Goal: Communication & Community: Answer question/provide support

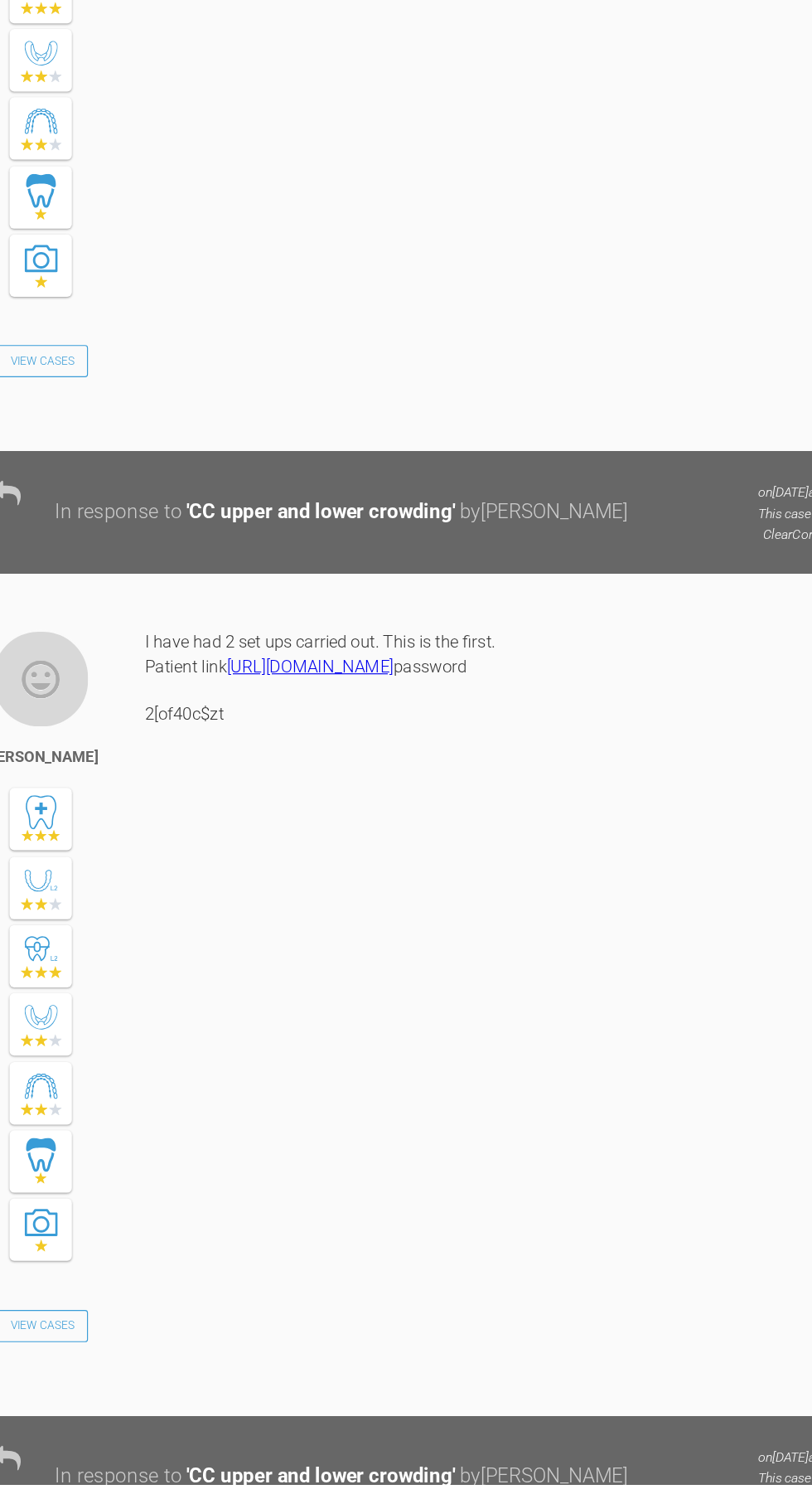
scroll to position [3785, 0]
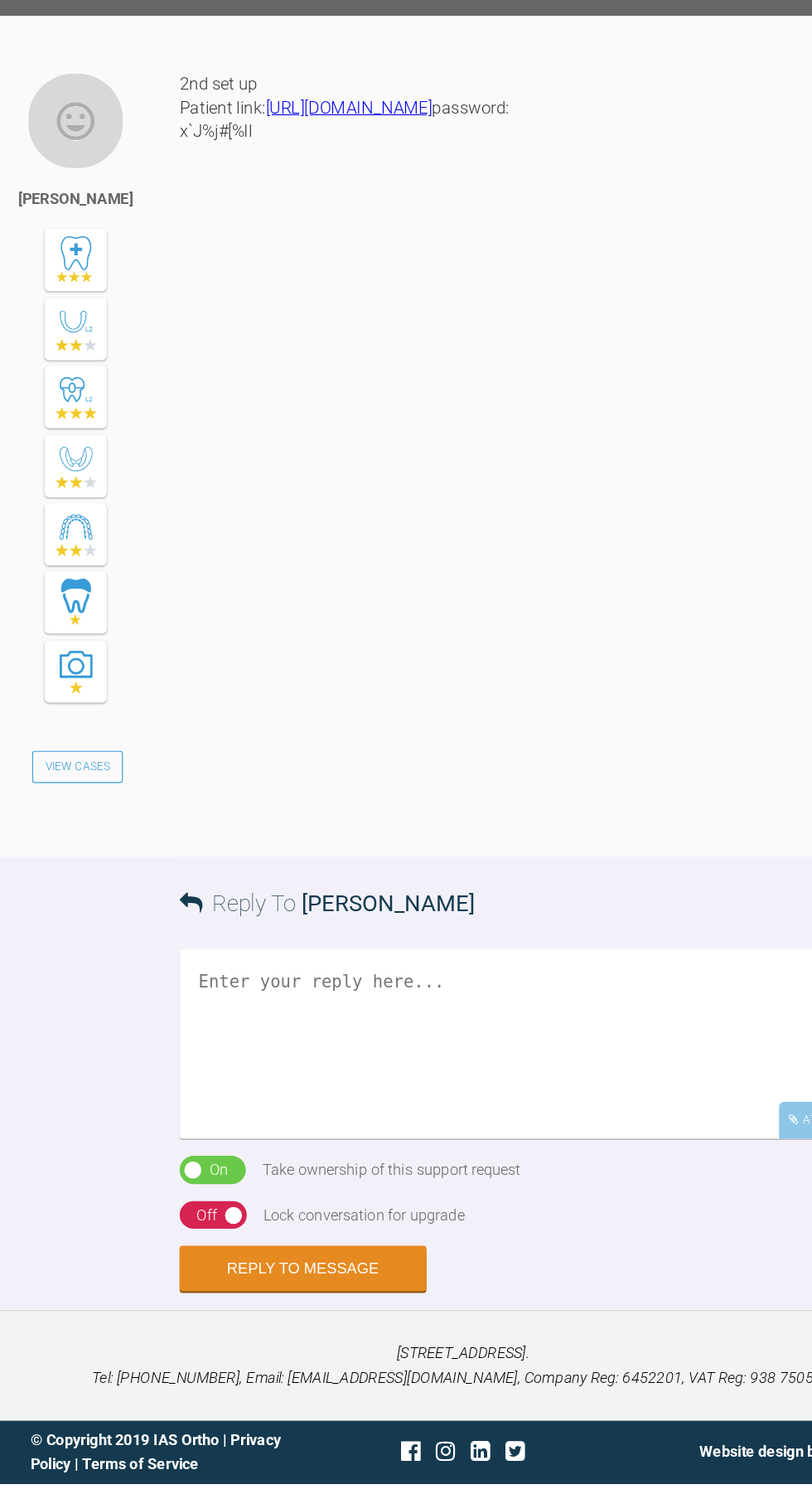
click at [478, 1180] on textarea at bounding box center [472, 1114] width 630 height 166
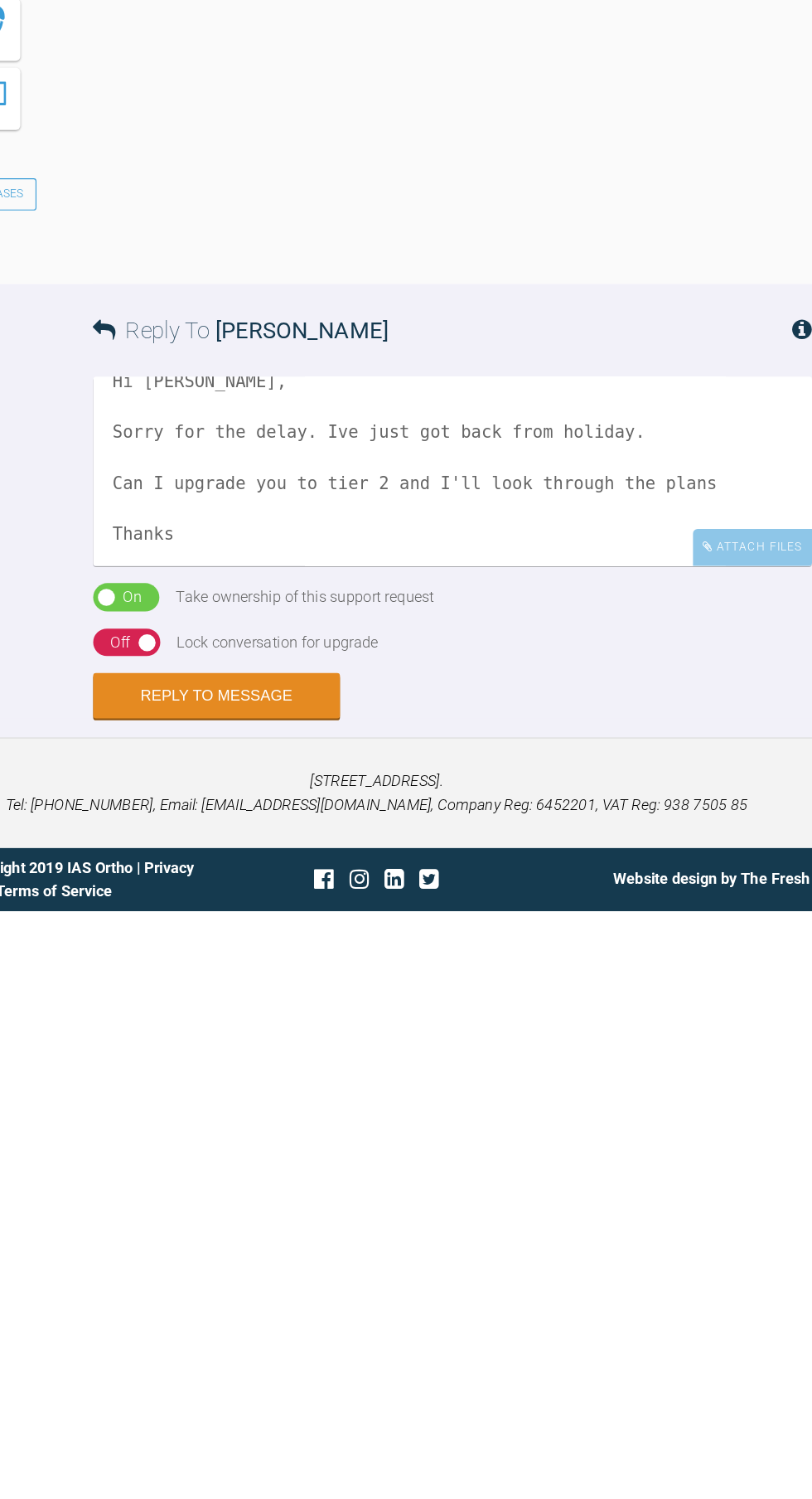
scroll to position [279, 0]
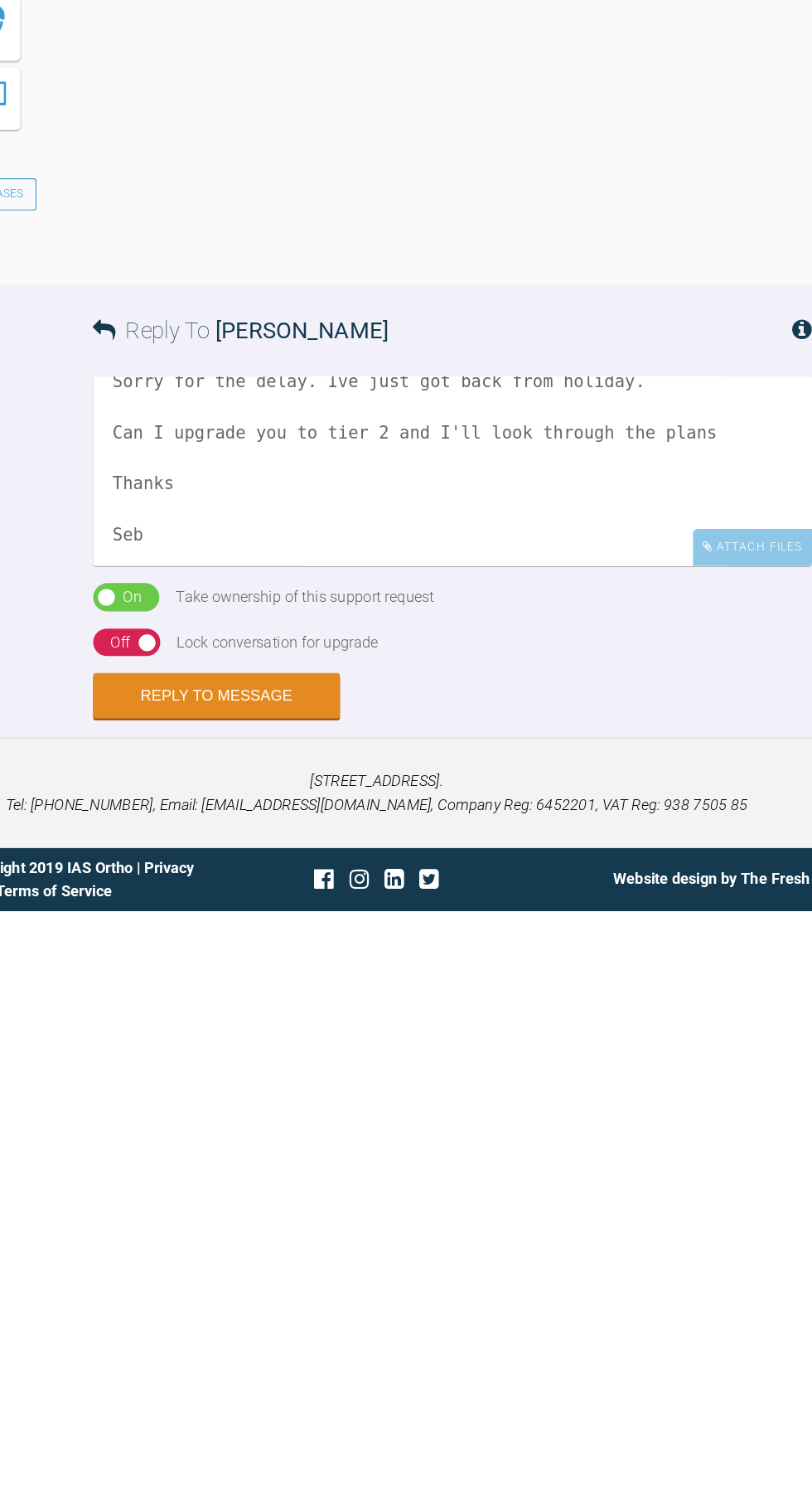
type textarea "Hi [PERSON_NAME], Sorry for the delay. Ive just got back from holiday. Can I up…"
click at [207, 1277] on div "On Off" at bounding box center [187, 1263] width 59 height 25
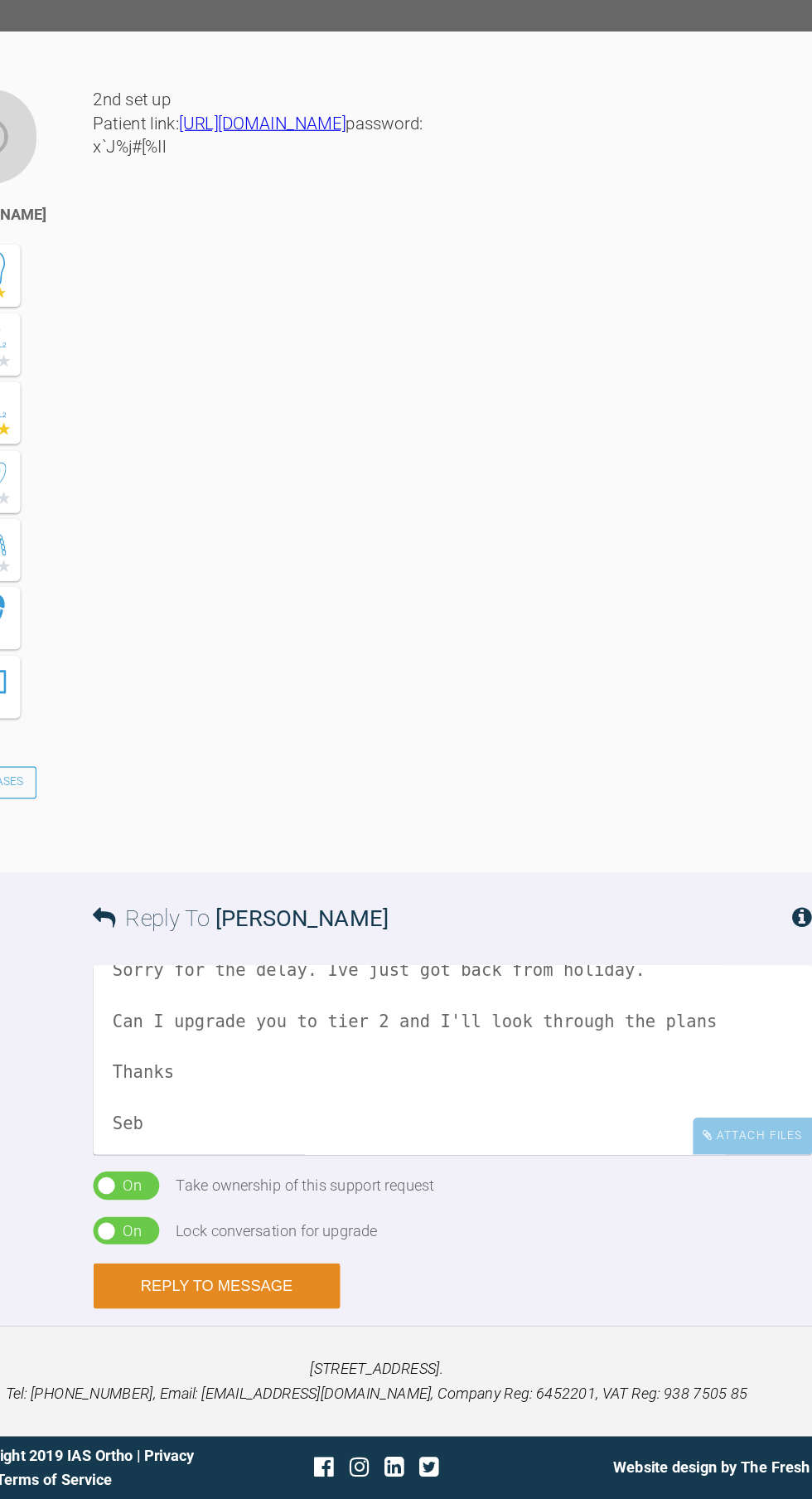
click at [292, 1332] on button "Reply to Message" at bounding box center [265, 1312] width 216 height 40
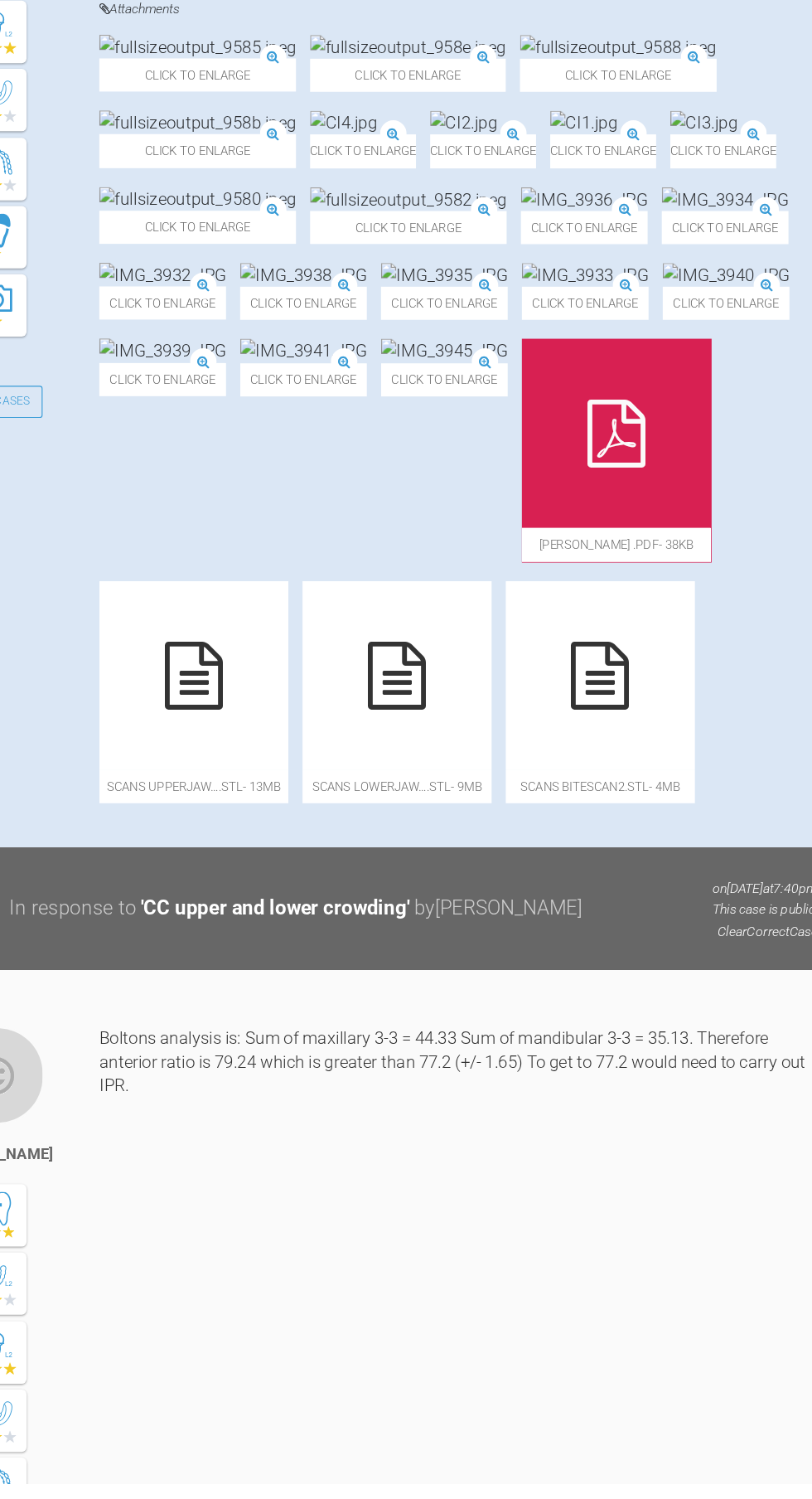
scroll to position [487, 0]
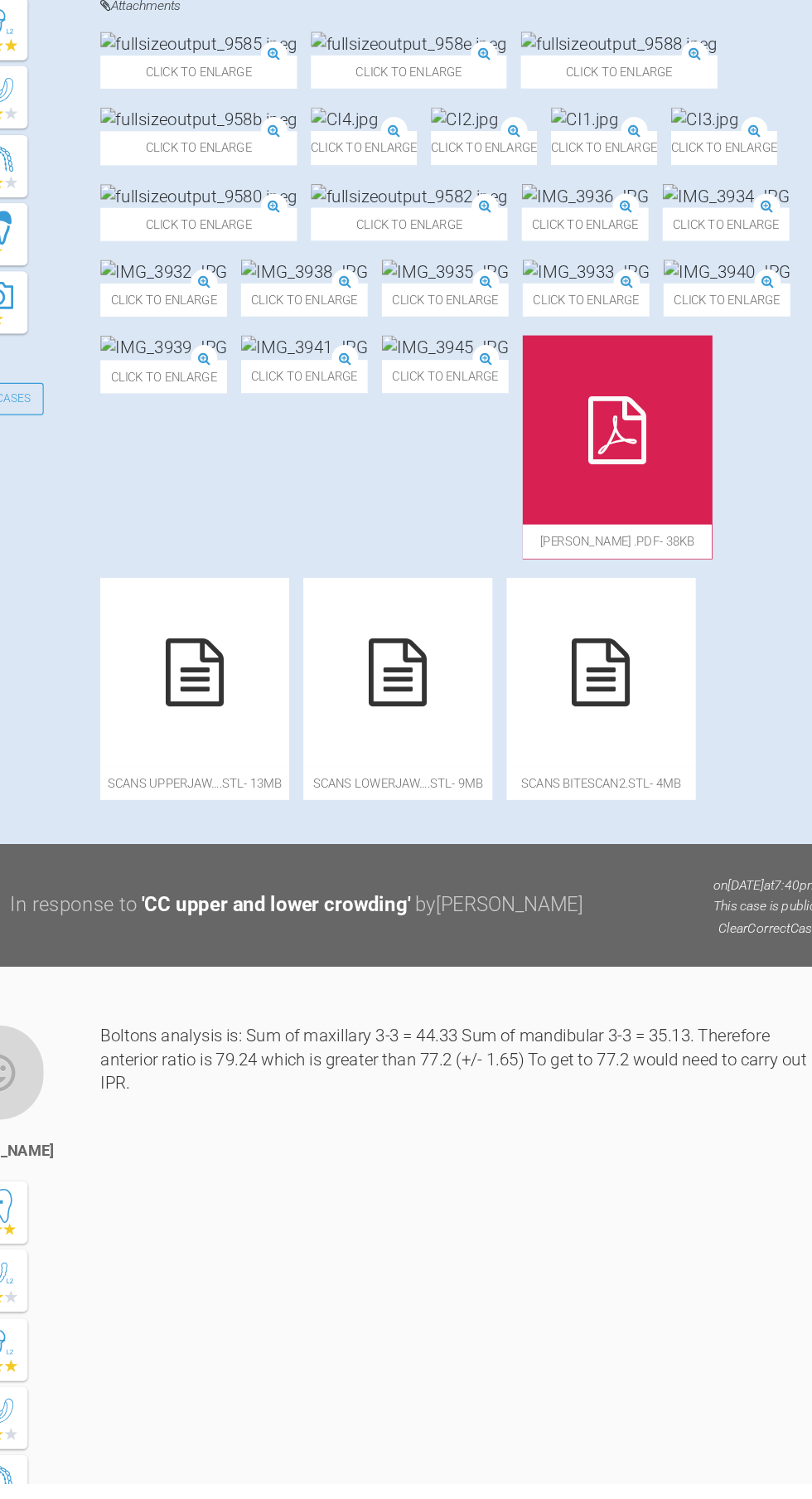
click at [342, 380] on img at bounding box center [428, 370] width 173 height 21
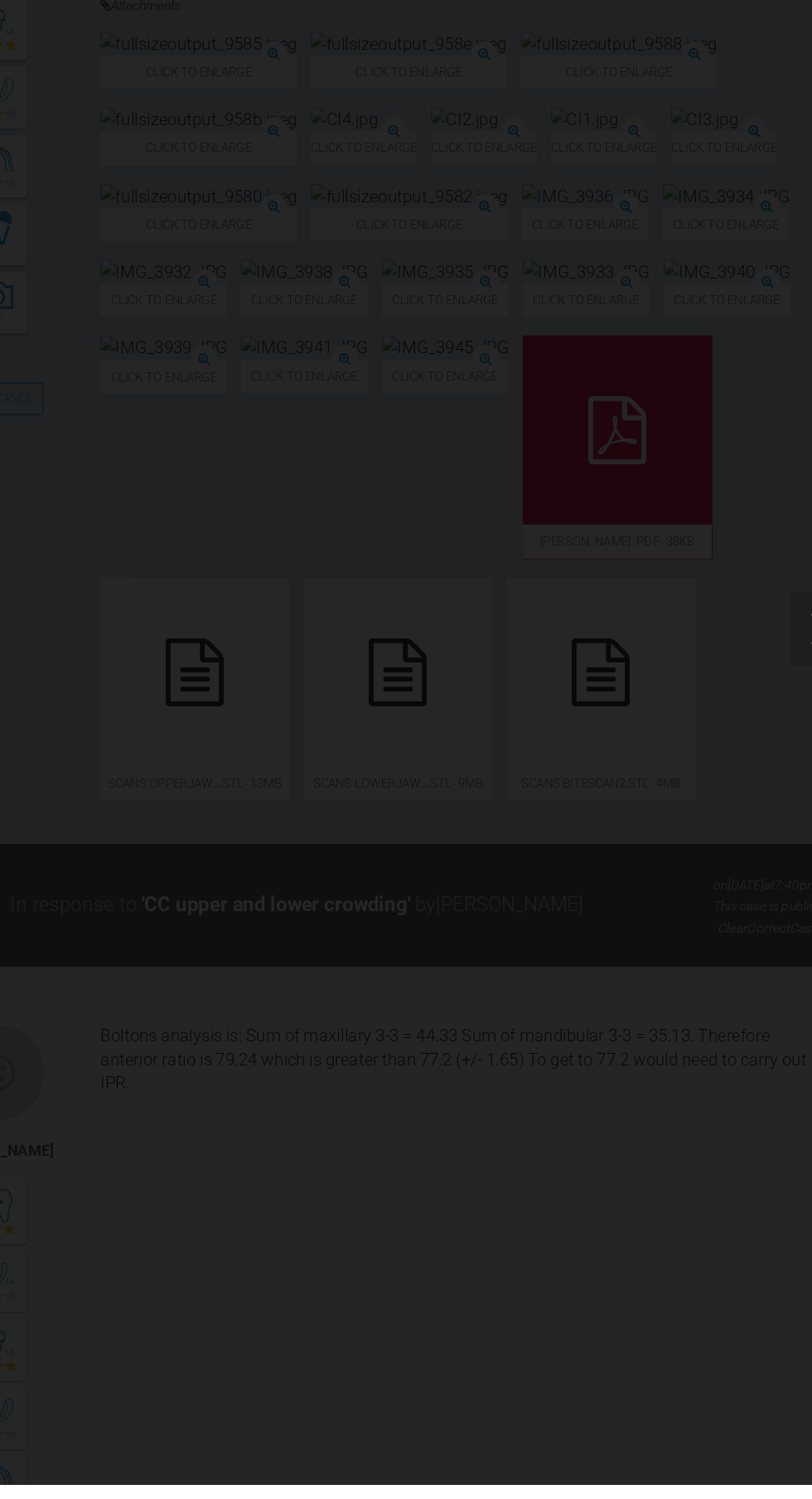
click at [730, 1251] on div "Lightbox" at bounding box center [406, 750] width 812 height 1499
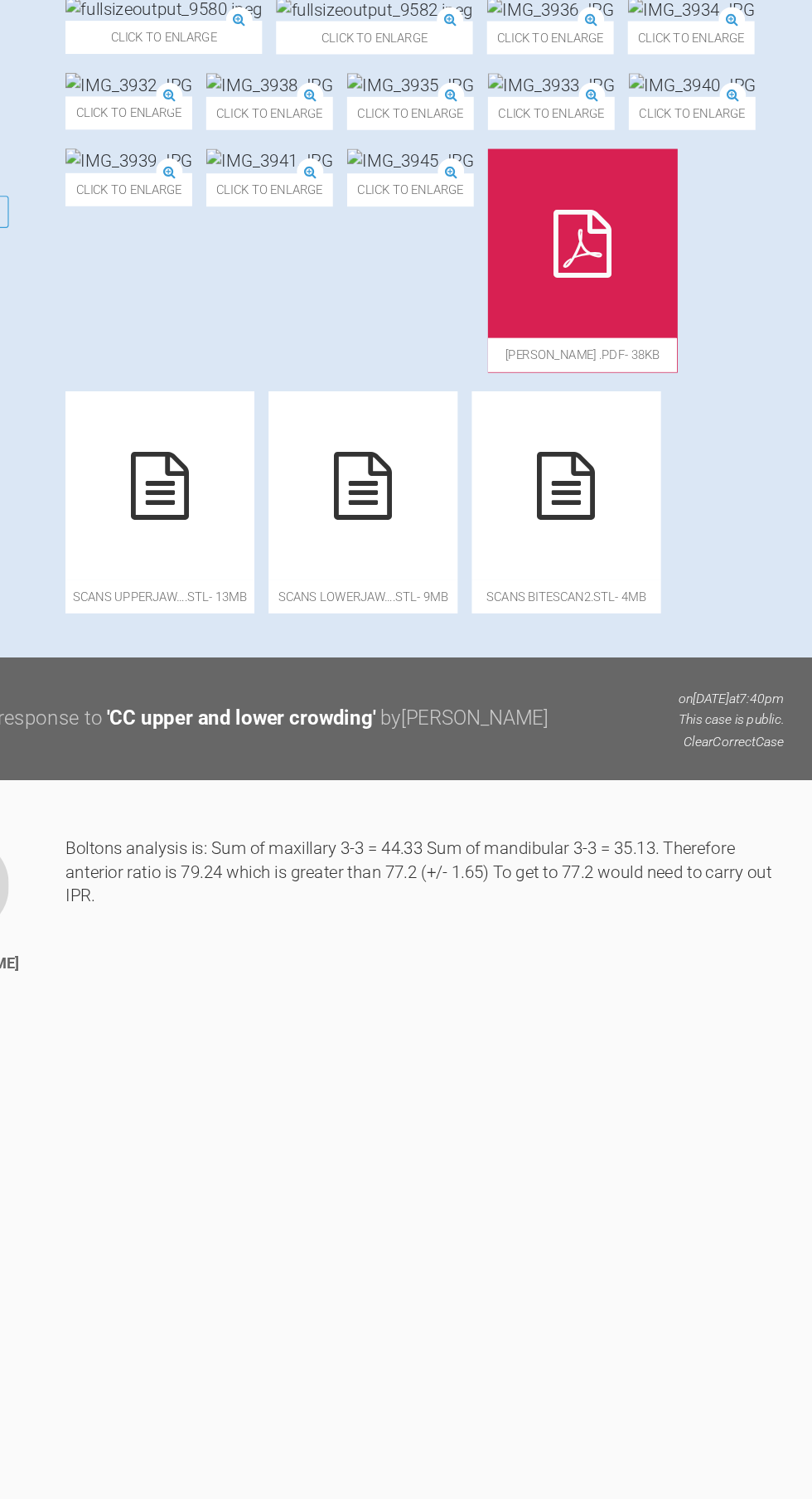
scroll to position [848, 0]
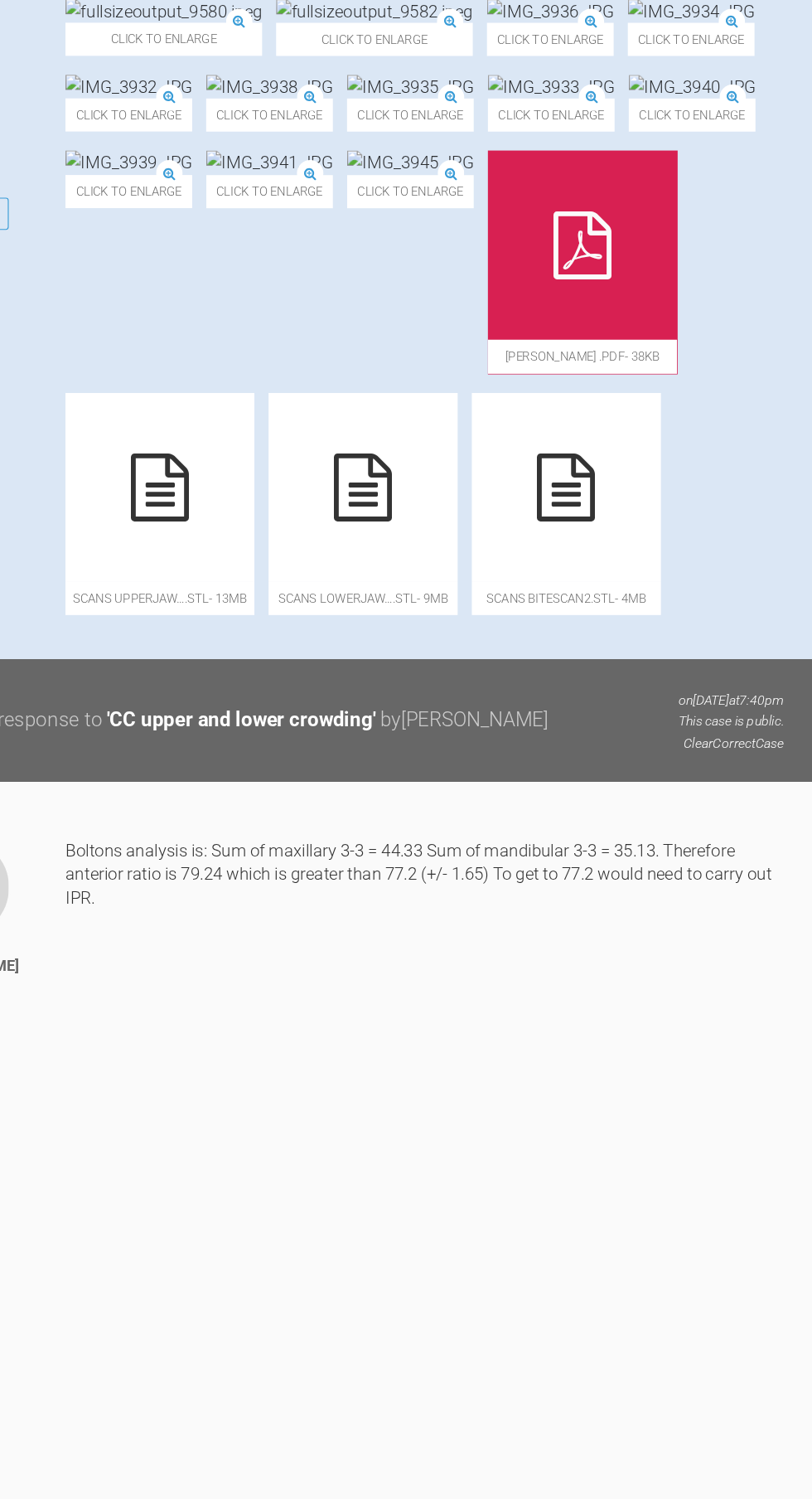
click at [392, 86] on img at bounding box center [336, 76] width 112 height 21
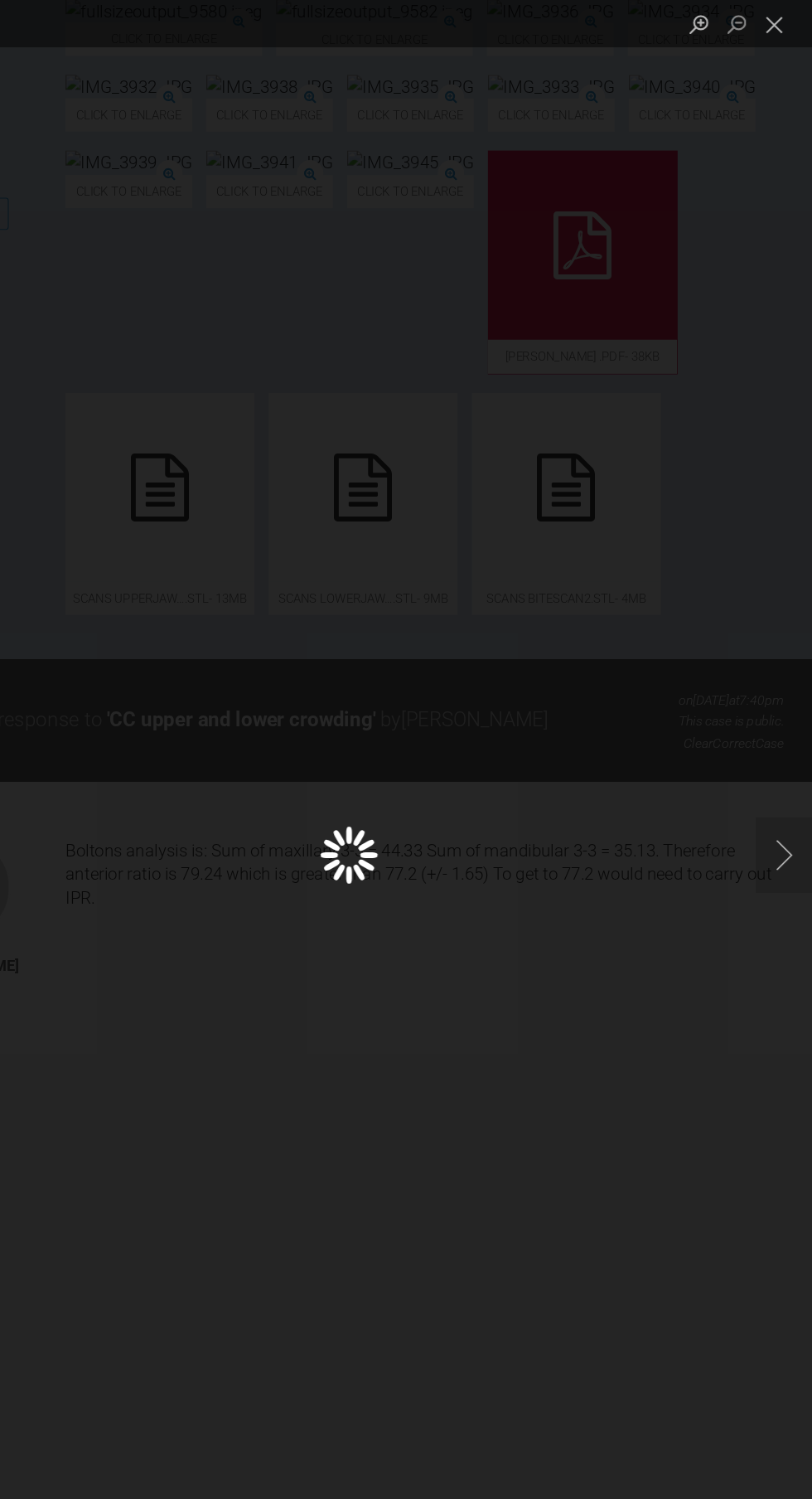
click at [742, 846] on div "Lightbox" at bounding box center [406, 750] width 812 height 1499
click at [766, 279] on div "Lightbox" at bounding box center [406, 750] width 812 height 1499
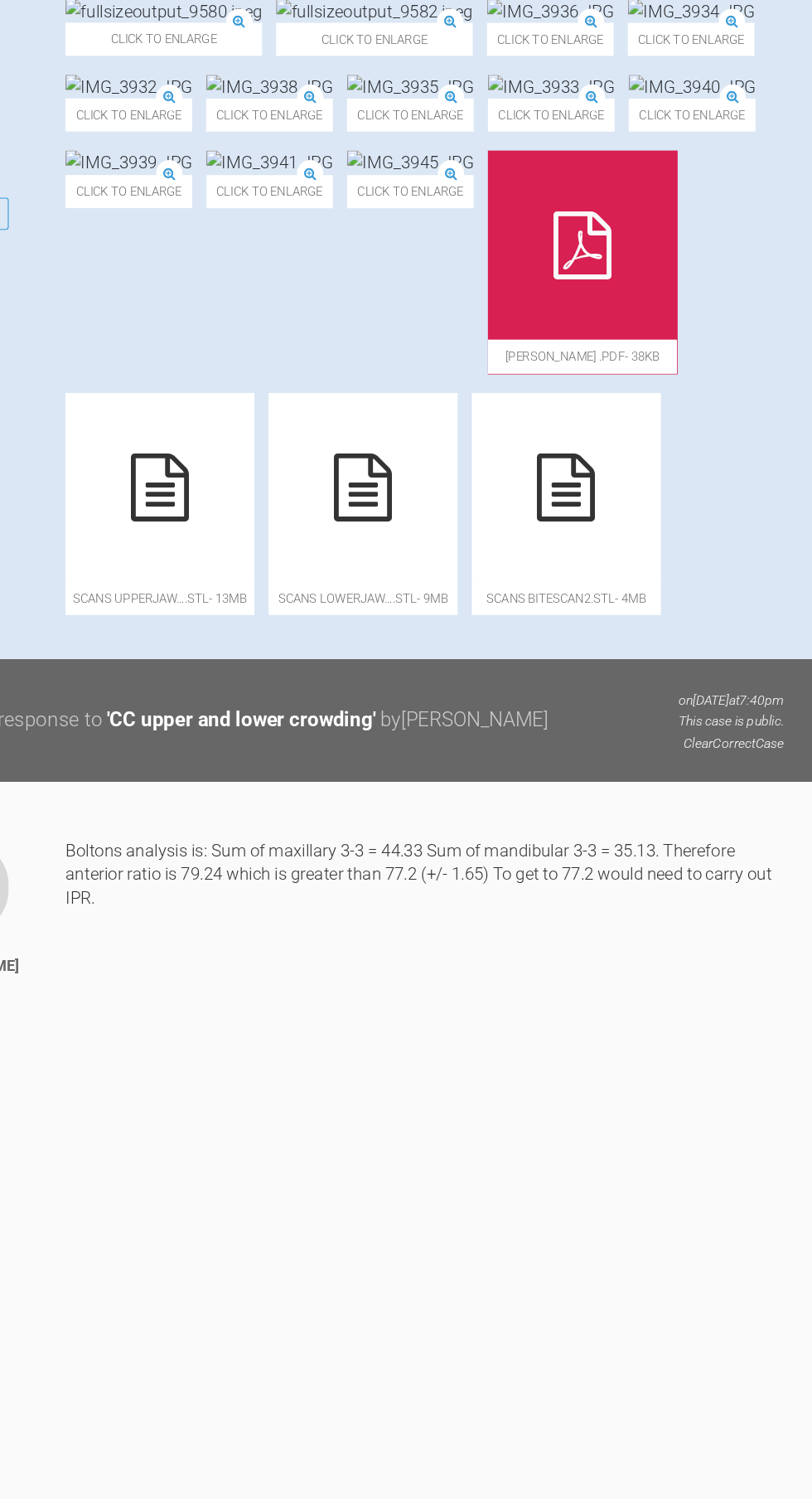
click at [330, 20] on img at bounding box center [243, 10] width 173 height 21
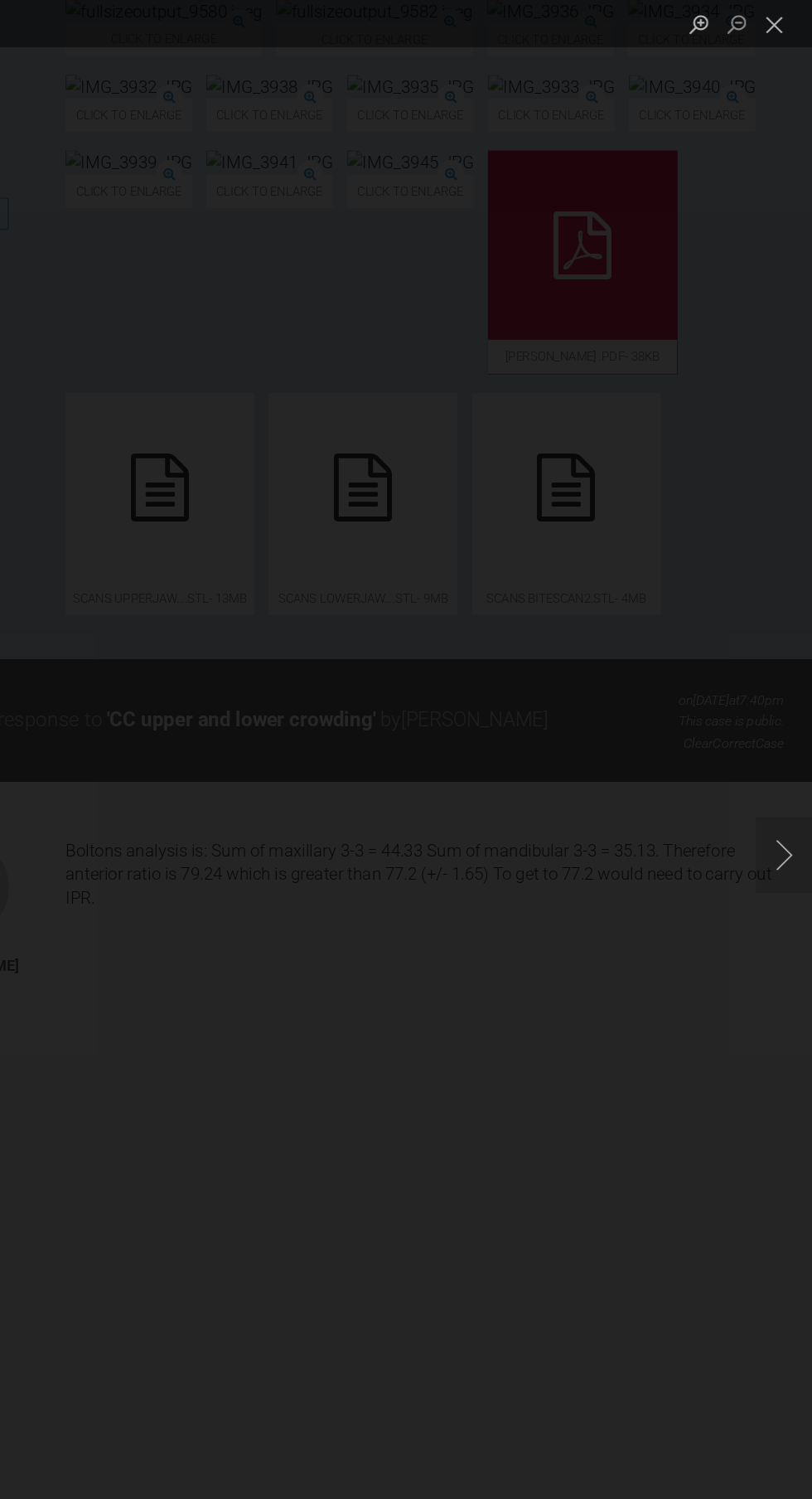
click at [728, 438] on div "Lightbox" at bounding box center [406, 750] width 812 height 1499
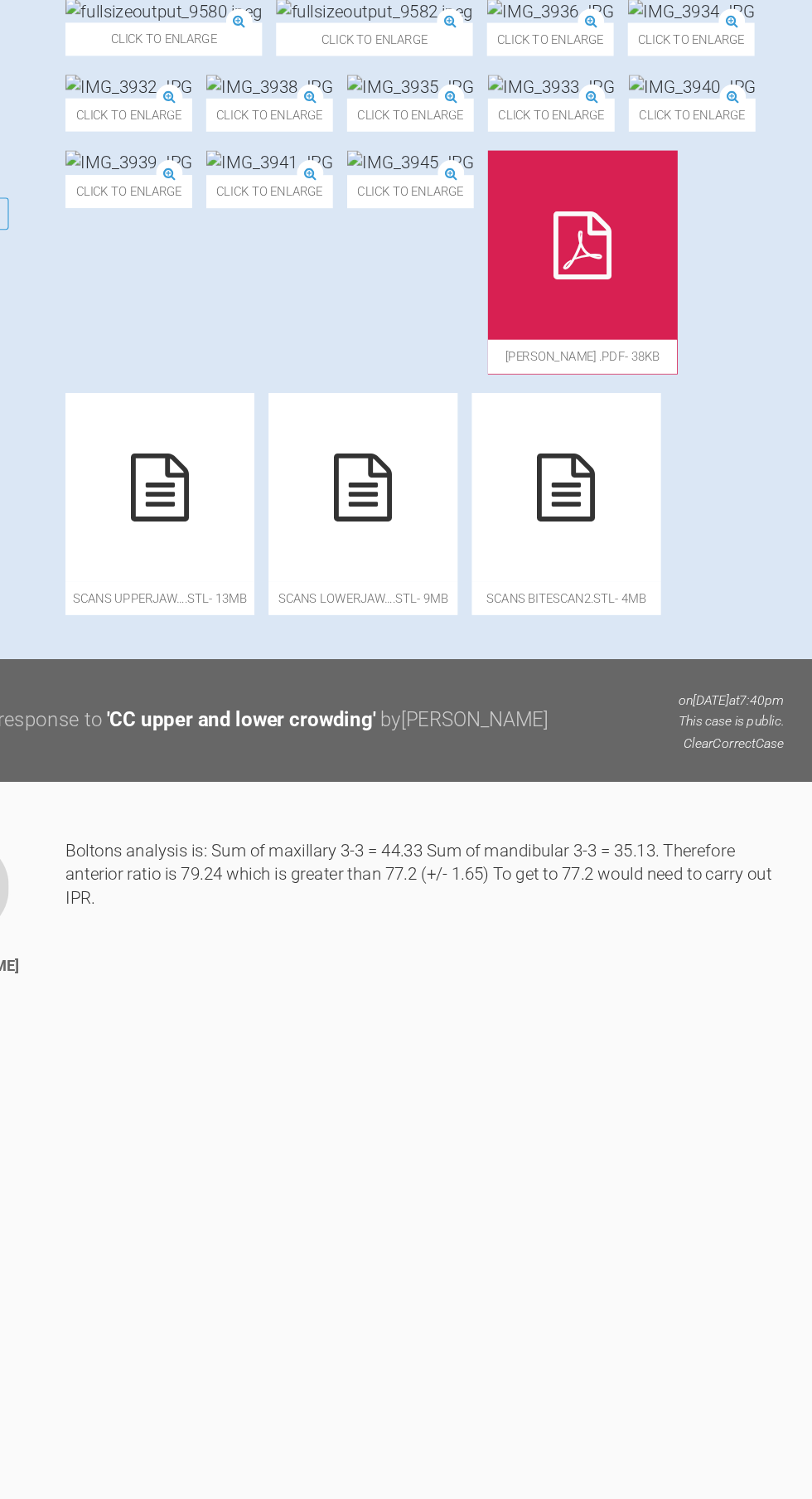
click at [330, 20] on img at bounding box center [243, 10] width 173 height 21
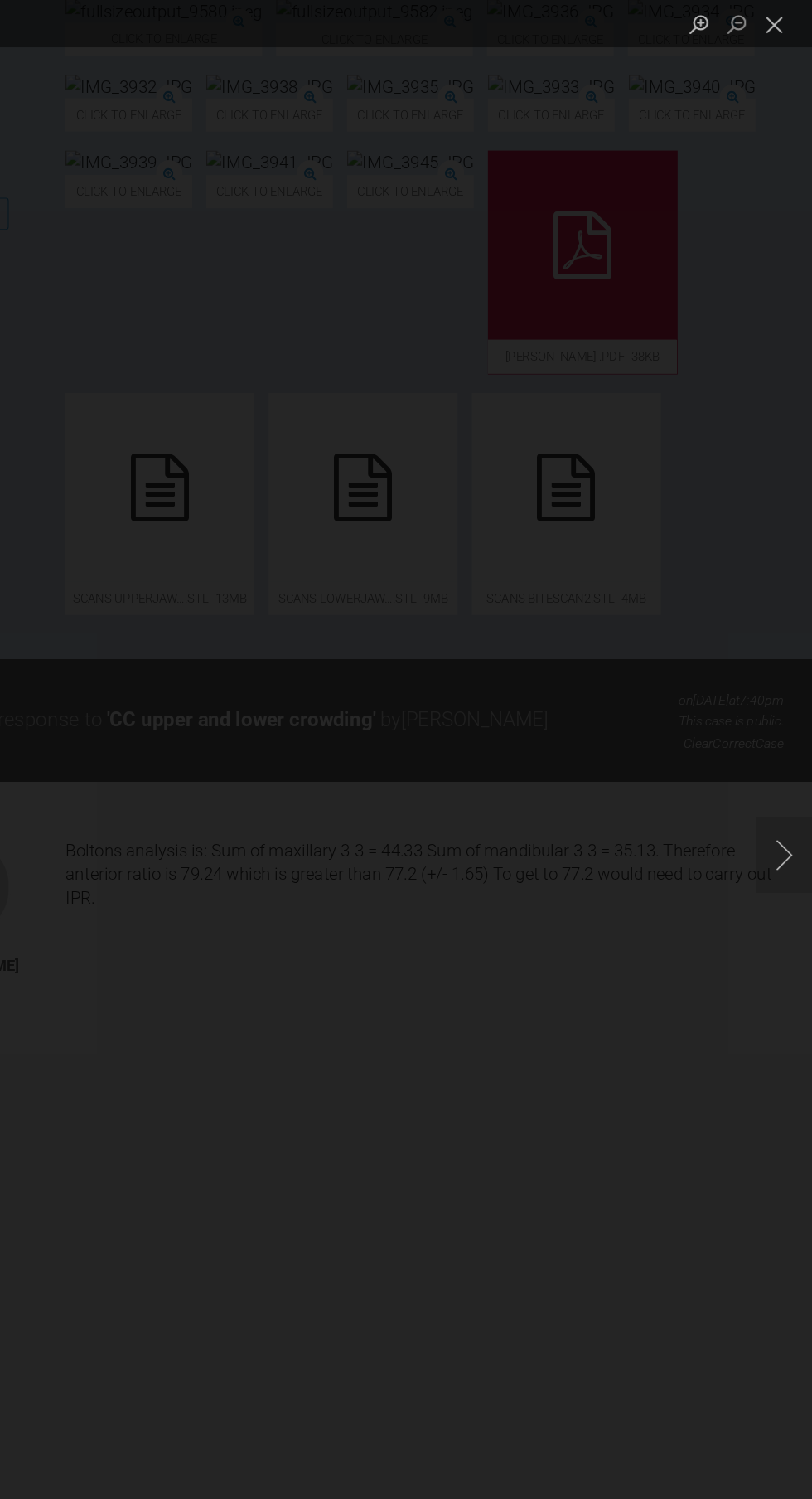
click at [726, 1160] on div "Lightbox" at bounding box center [406, 750] width 812 height 1499
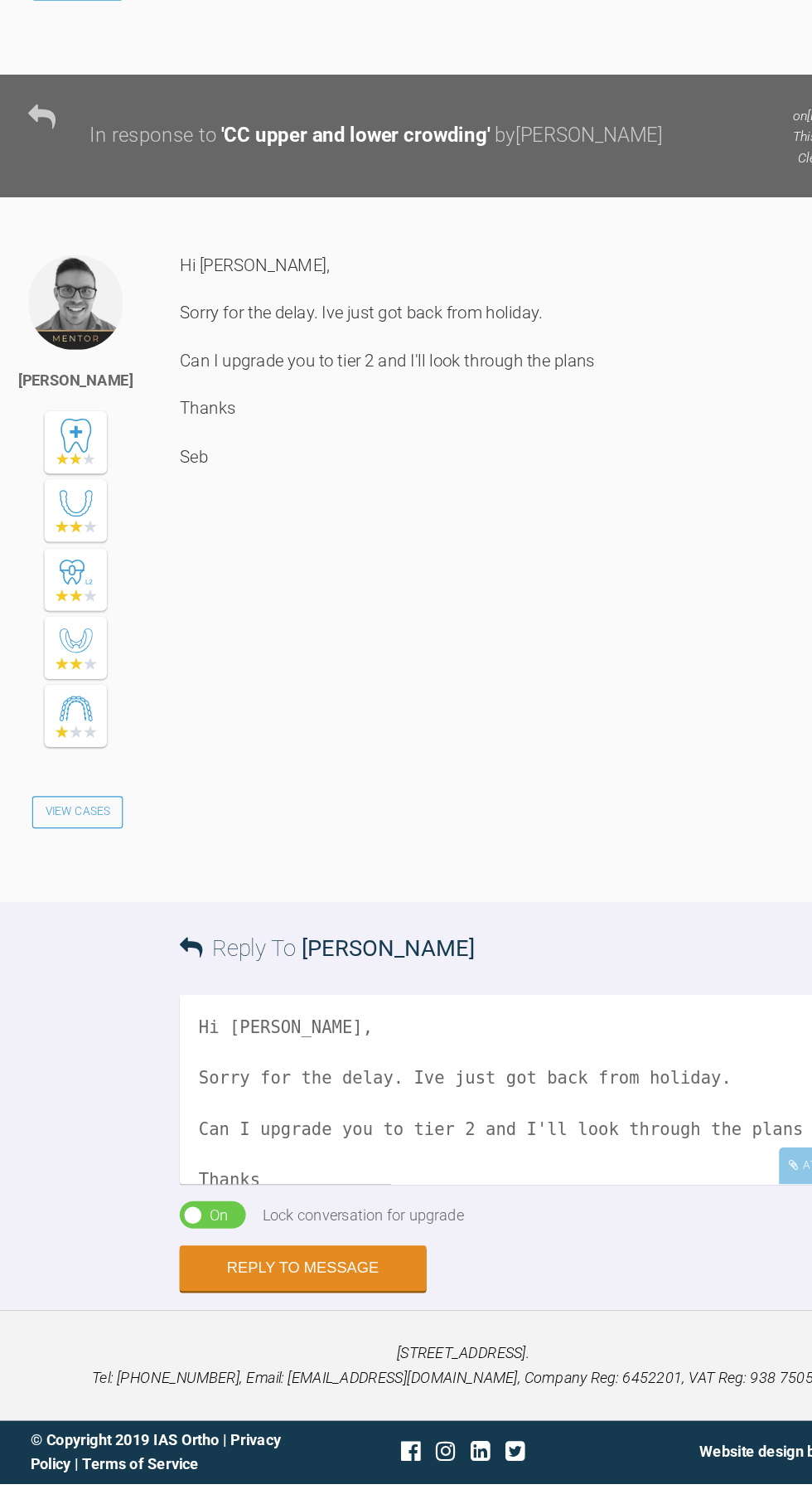
click at [435, 1237] on textarea "Hi [PERSON_NAME], Sorry for the delay. Ive just got back from holiday. Can I up…" at bounding box center [472, 1154] width 630 height 166
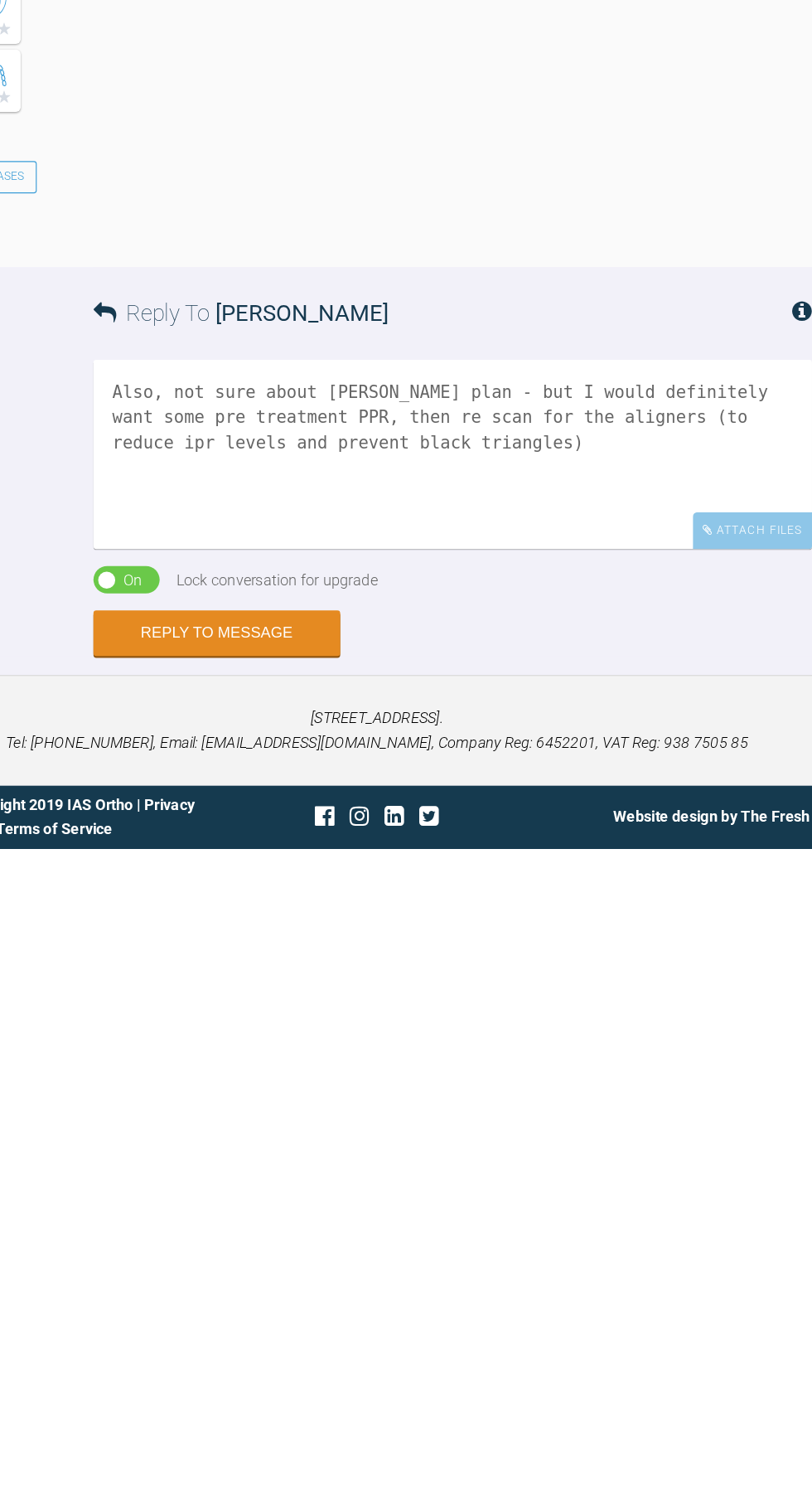
scroll to position [122, 0]
type textarea "Also, not sure about [PERSON_NAME] plan - but I would definitely want some pre …"
click at [297, 1316] on button "Reply to Message" at bounding box center [265, 1312] width 216 height 40
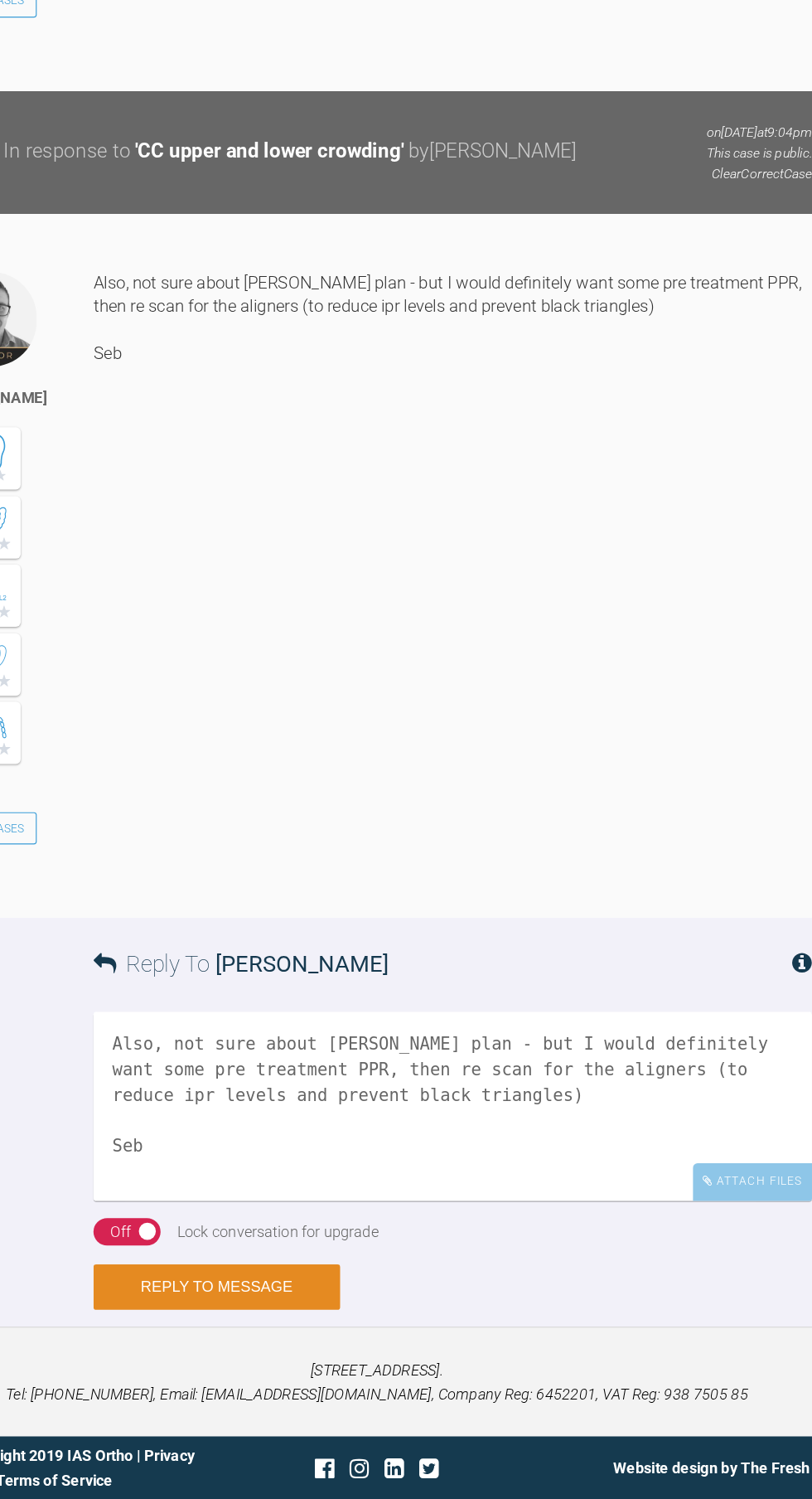
scroll to position [5349, 0]
